Goal: Browse casually: Explore the website without a specific task or goal

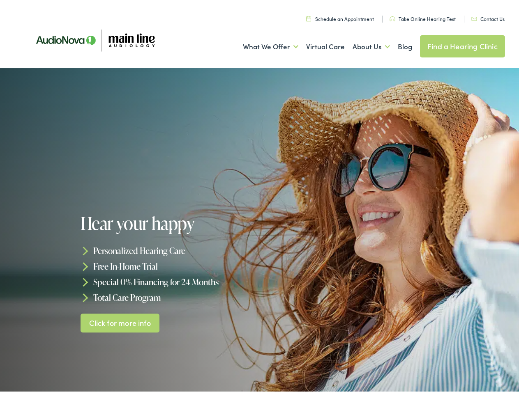
click at [259, 197] on div at bounding box center [259, 230] width 519 height 329
click at [263, 44] on link "What We Offer" at bounding box center [270, 44] width 55 height 30
click at [362, 44] on link "About Us" at bounding box center [370, 44] width 37 height 30
click at [259, 230] on h1 "Hear your happy" at bounding box center [172, 221] width 182 height 19
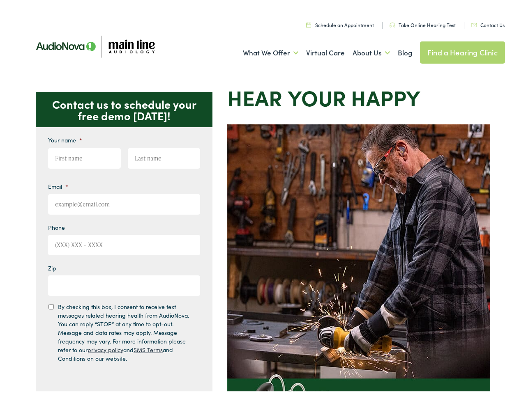
click at [259, 197] on img at bounding box center [358, 307] width 263 height 370
click at [263, 51] on link "What We Offer" at bounding box center [270, 50] width 55 height 30
click at [362, 51] on link "About Us" at bounding box center [370, 50] width 37 height 30
